Goal: Task Accomplishment & Management: Use online tool/utility

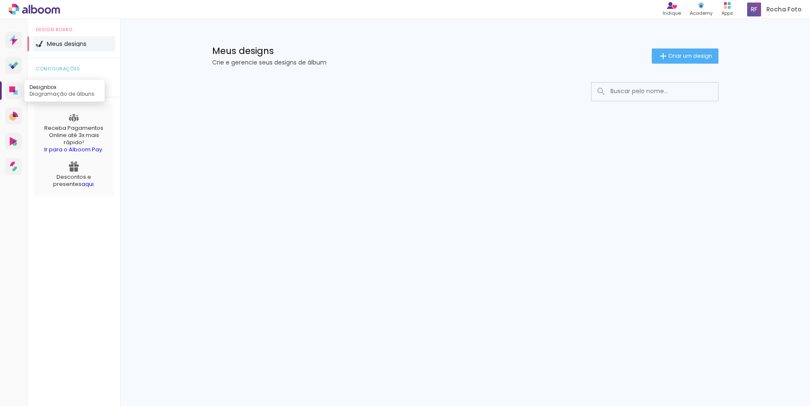
click at [12, 90] on icon at bounding box center [12, 89] width 6 height 6
click at [9, 116] on icon at bounding box center [13, 116] width 9 height 9
click at [11, 141] on icon at bounding box center [14, 141] width 8 height 9
